Goal: Check status: Check status

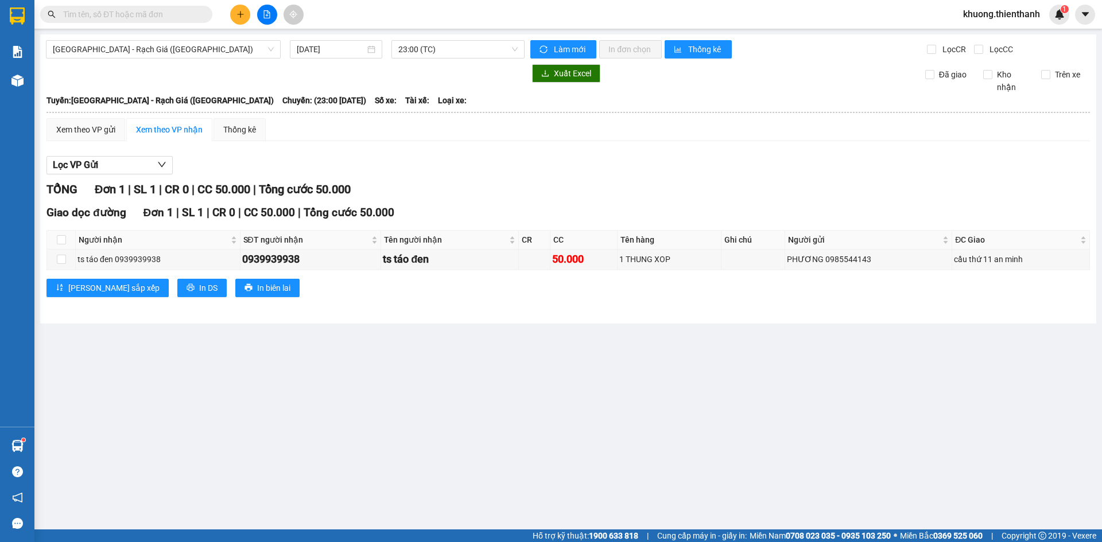
click at [364, 42] on div "[DATE]" at bounding box center [336, 49] width 92 height 18
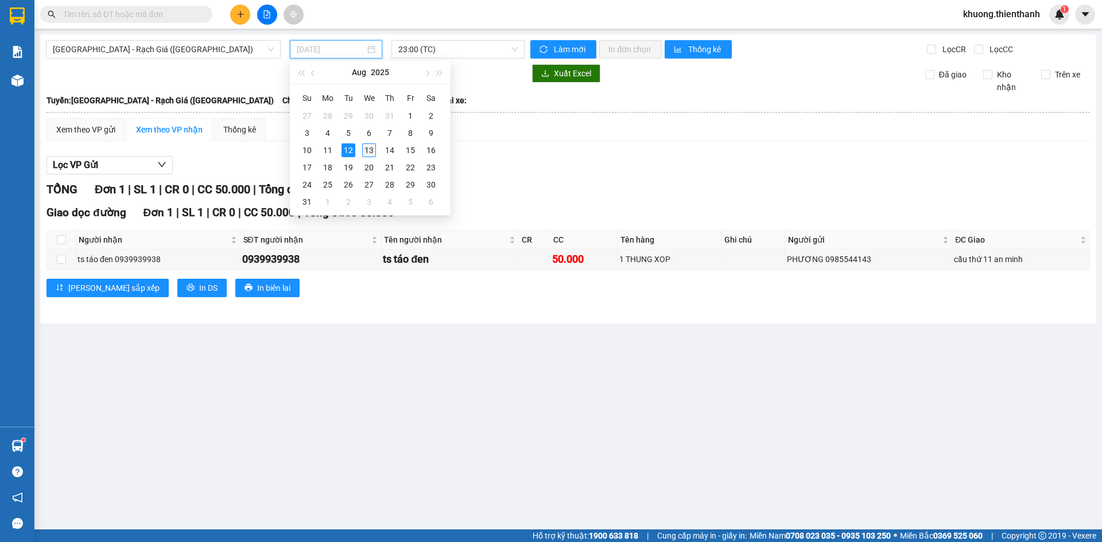
click at [366, 147] on div "13" at bounding box center [369, 150] width 14 height 14
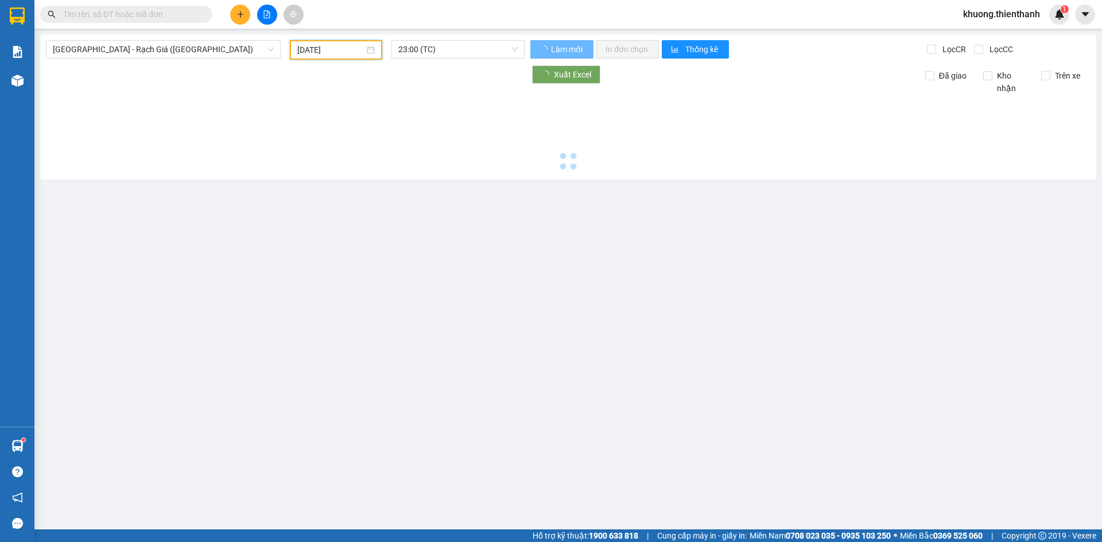
type input "[DATE]"
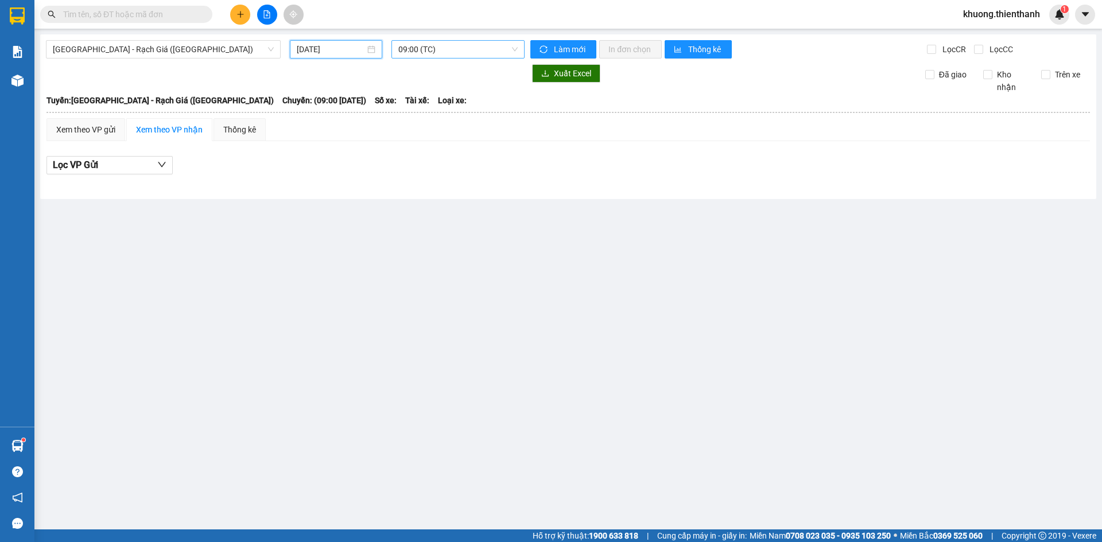
click at [425, 48] on span "09:00 (TC)" at bounding box center [457, 49] width 119 height 17
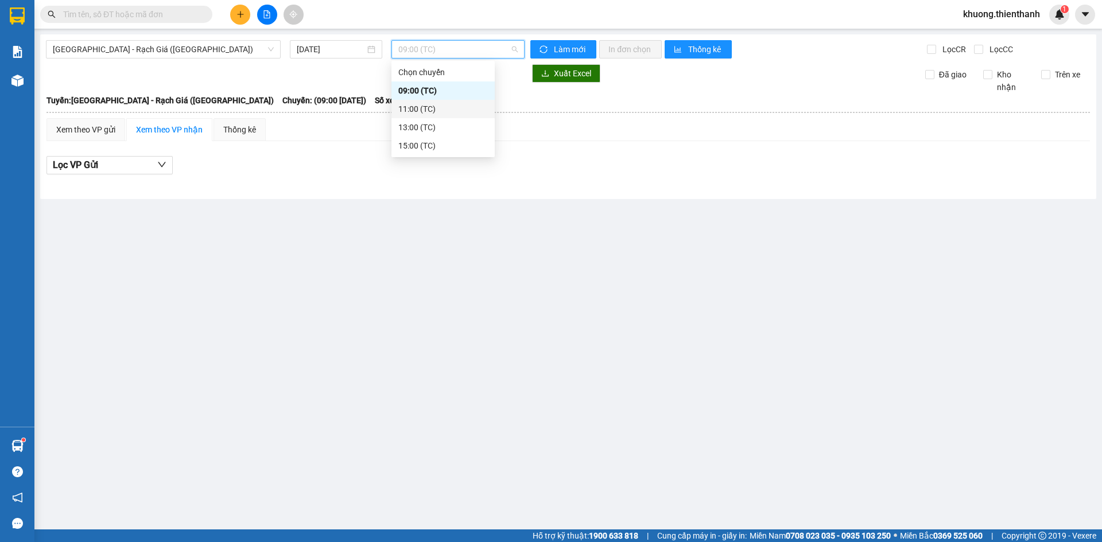
click at [429, 104] on div "11:00 (TC)" at bounding box center [443, 109] width 90 height 13
click at [424, 49] on span "11:00 (TC)" at bounding box center [457, 49] width 119 height 17
click at [422, 131] on div "13:00 (TC)" at bounding box center [443, 127] width 90 height 13
click at [421, 49] on span "13:00 (TC)" at bounding box center [457, 49] width 119 height 17
click at [428, 146] on div "15:00 (TC)" at bounding box center [443, 145] width 90 height 13
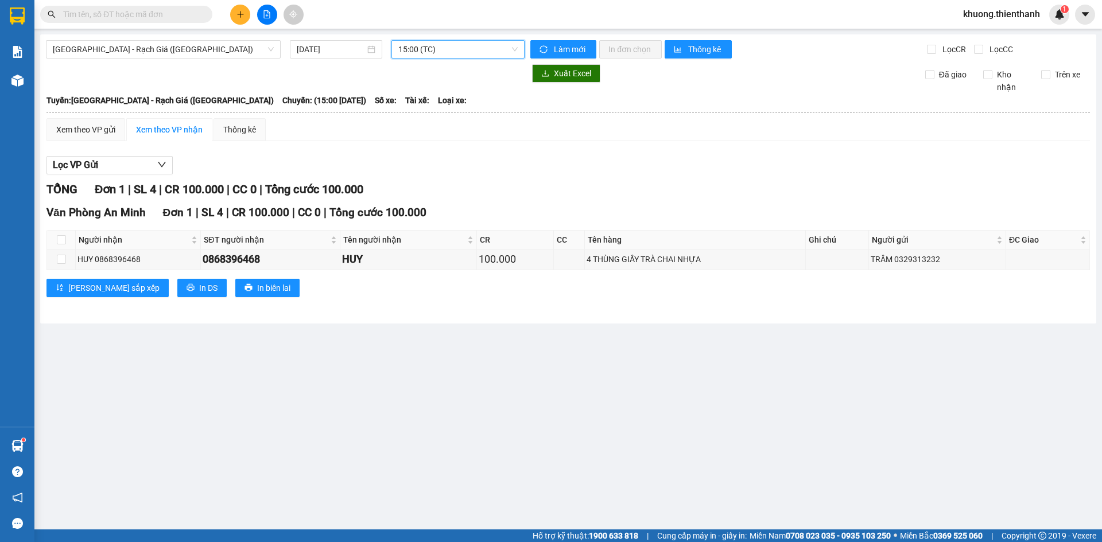
click at [425, 50] on span "15:00 (TC)" at bounding box center [457, 49] width 119 height 17
click at [599, 201] on div "TỔNG Đơn 1 | SL 4 | CR 100.000 | CC 0 | Tổng cước 100.000 Văn Phòng [GEOGRAPHIC…" at bounding box center [568, 246] width 1044 height 131
drag, startPoint x: 602, startPoint y: 256, endPoint x: 717, endPoint y: 263, distance: 115.0
click at [685, 258] on div "4 THÙNG GIẤY TRÀ CHAI NHỰA" at bounding box center [695, 259] width 217 height 13
click at [717, 263] on div "4 THÙNG GIẤY TRÀ CHAI NHỰA" at bounding box center [695, 259] width 217 height 13
